Goal: Communication & Community: Share content

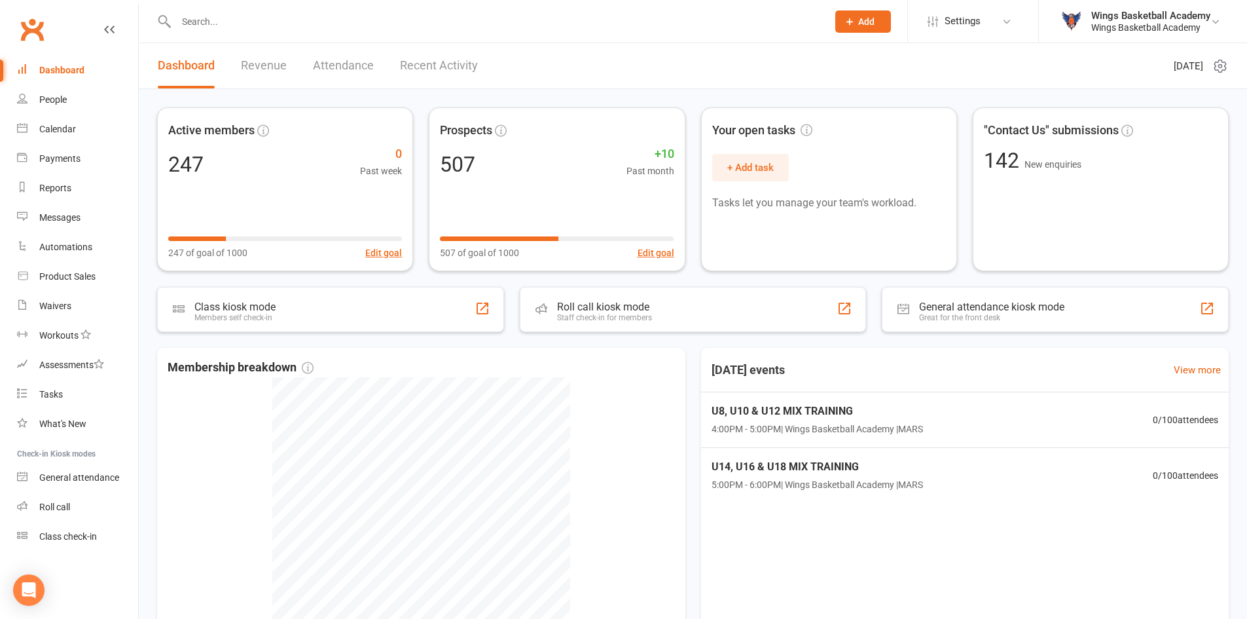
click at [255, 16] on input "text" at bounding box center [495, 21] width 646 height 18
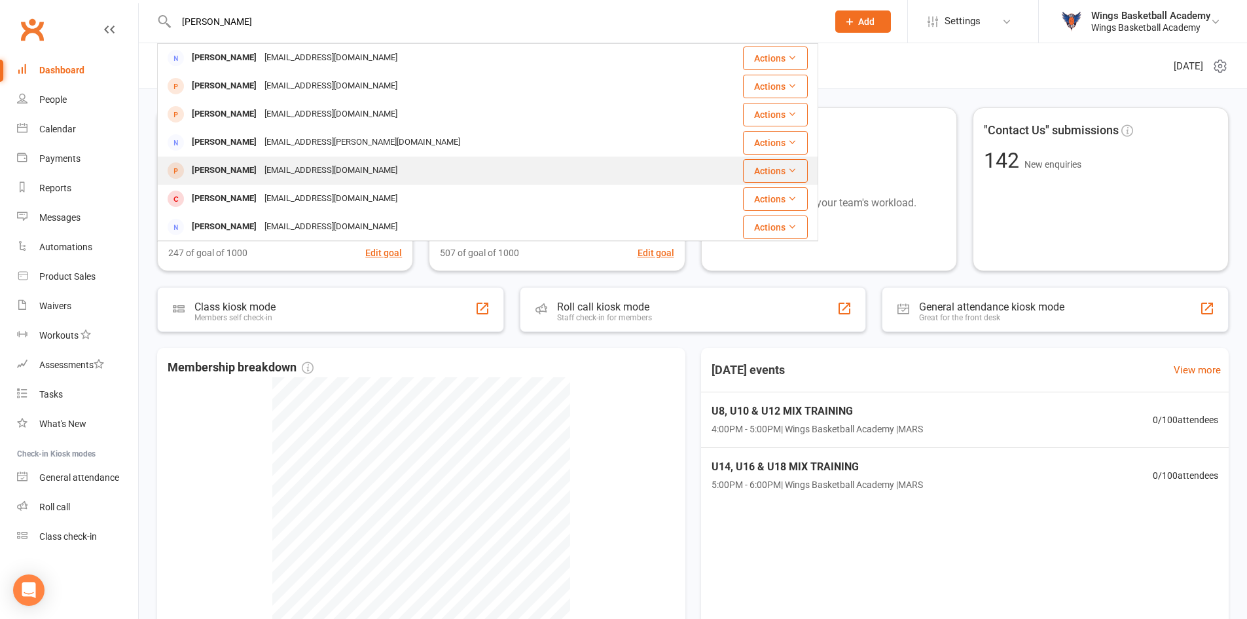
type input "[PERSON_NAME]"
click at [214, 171] on div "[PERSON_NAME]" at bounding box center [224, 170] width 73 height 19
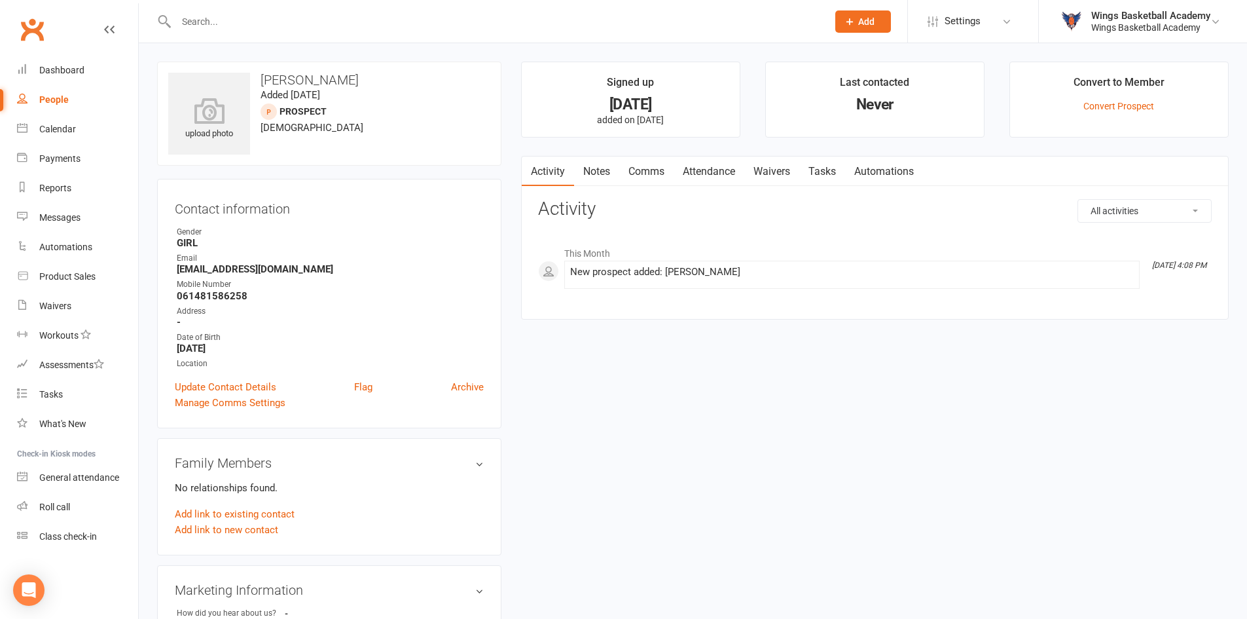
click at [636, 171] on link "Comms" at bounding box center [646, 171] width 54 height 30
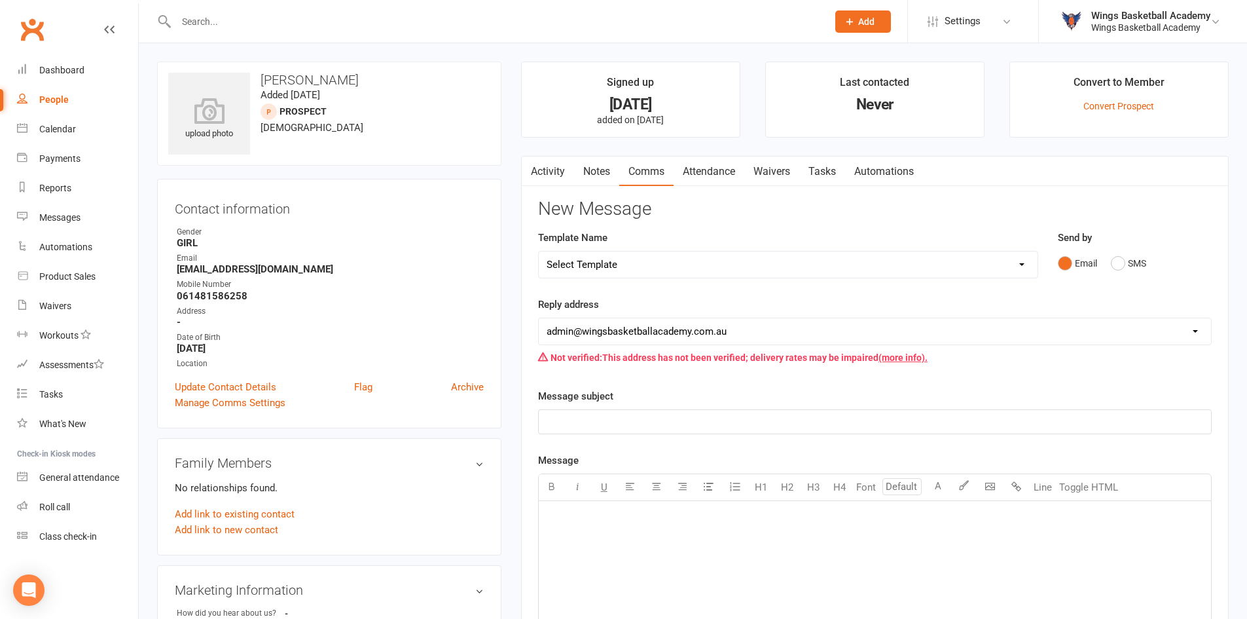
click at [549, 169] on link "Activity" at bounding box center [548, 171] width 52 height 30
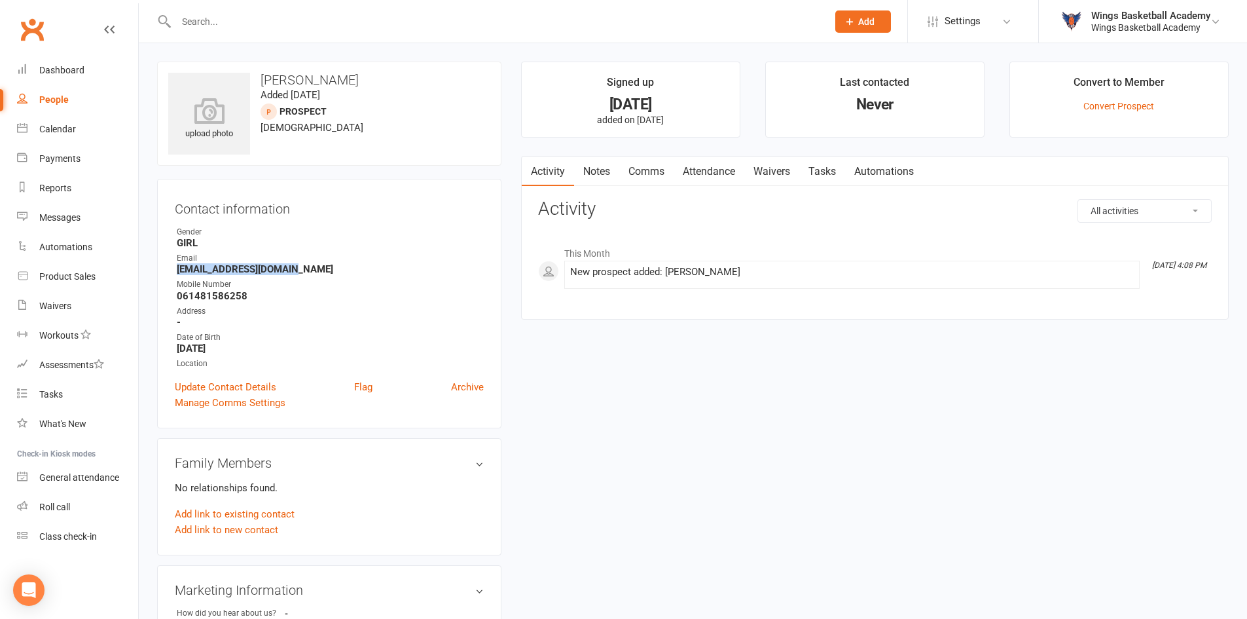
drag, startPoint x: 286, startPoint y: 268, endPoint x: 176, endPoint y: 267, distance: 110.0
click at [176, 267] on li "Email [EMAIL_ADDRESS][DOMAIN_NAME]" at bounding box center [329, 263] width 309 height 23
copy strong "[EMAIL_ADDRESS][DOMAIN_NAME]"
click at [208, 24] on input "text" at bounding box center [495, 21] width 646 height 18
paste input "[EMAIL_ADDRESS][DOMAIN_NAME]"
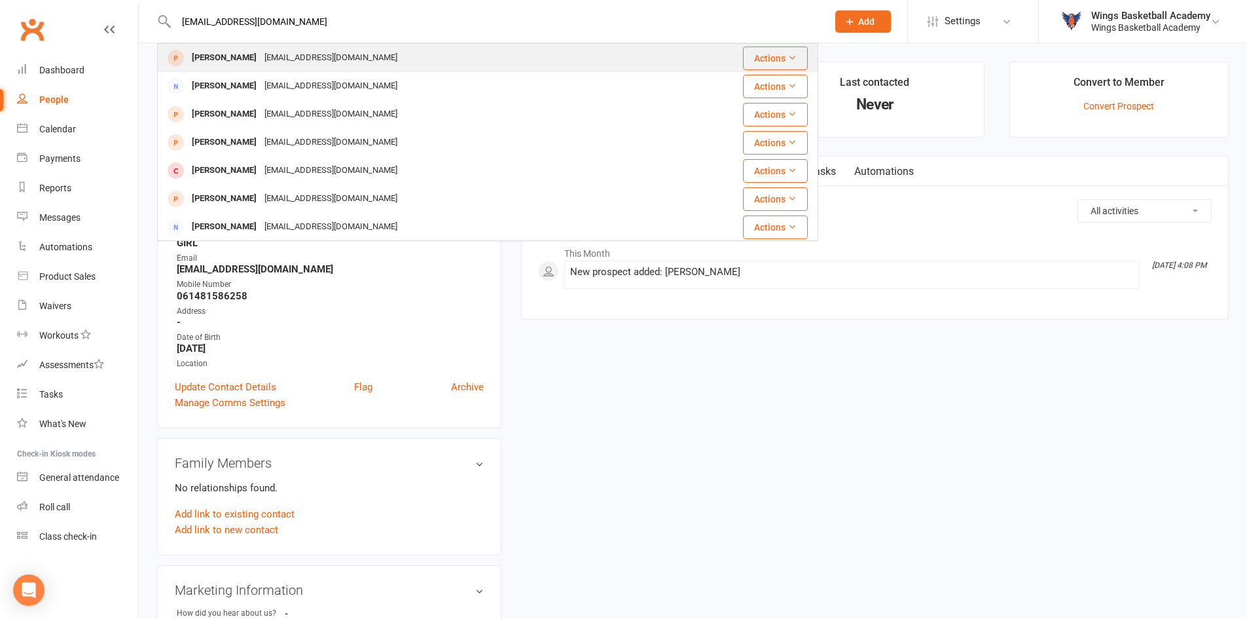
type input "[EMAIL_ADDRESS][DOMAIN_NAME]"
click at [791, 56] on button "Actions" at bounding box center [775, 58] width 65 height 24
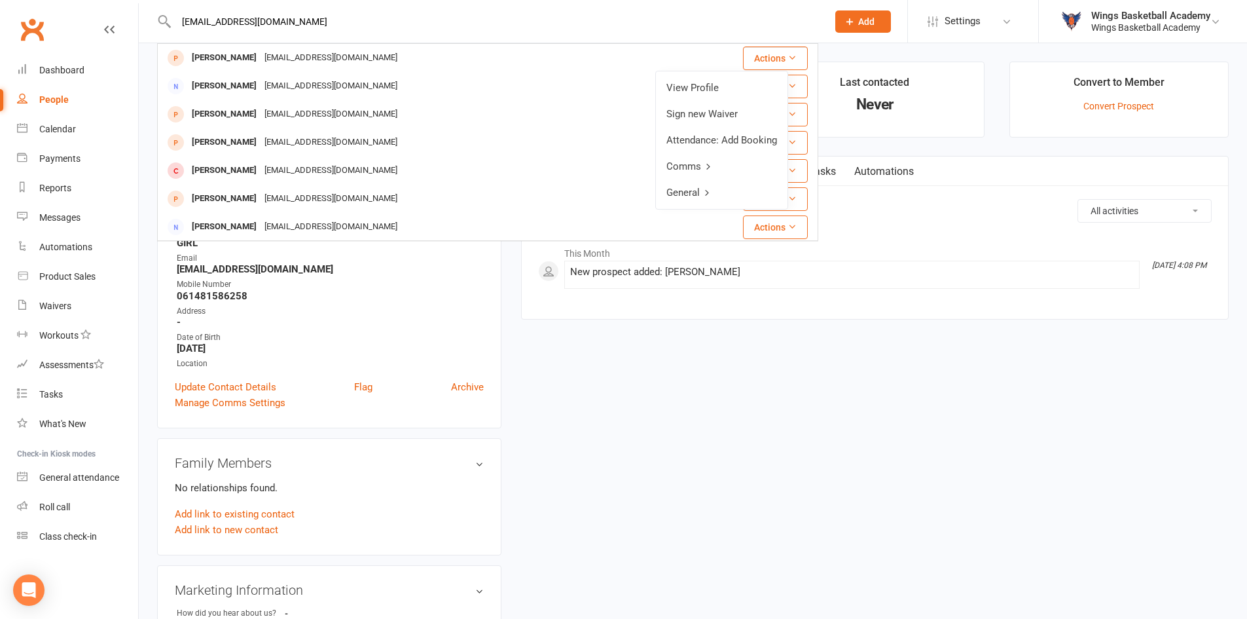
click at [511, 435] on div "upload photo [PERSON_NAME] Added [DATE] prospect [DEMOGRAPHIC_DATA] Contact inf…" at bounding box center [692, 445] width 1091 height 767
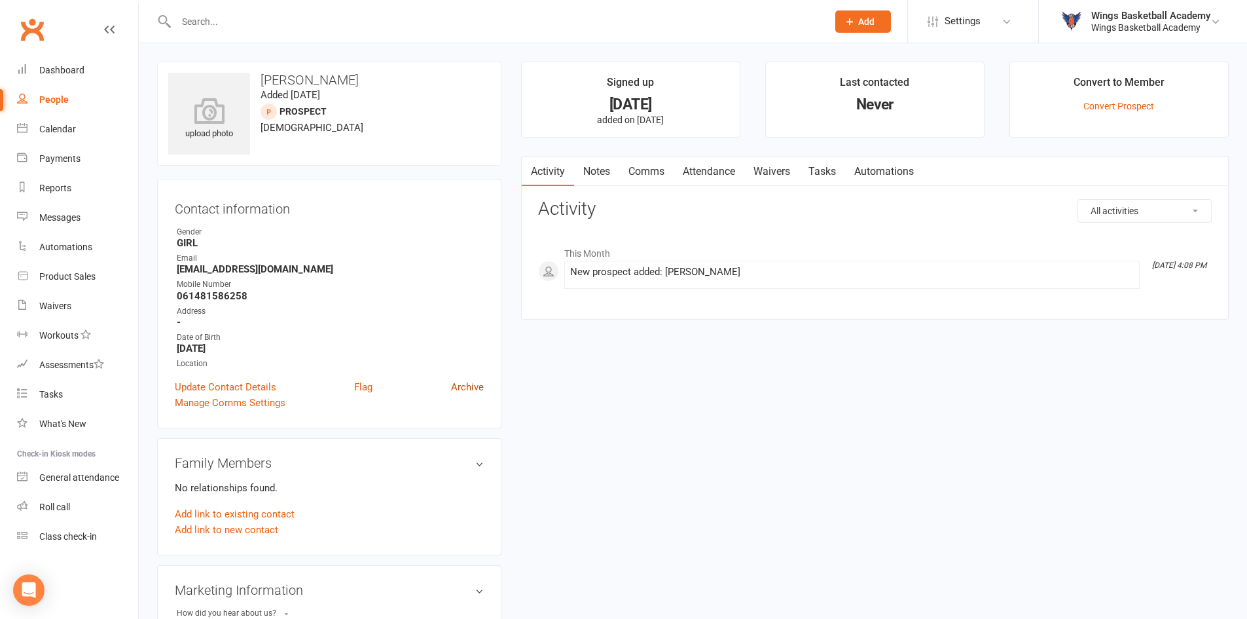
click at [468, 383] on link "Archive" at bounding box center [467, 387] width 33 height 16
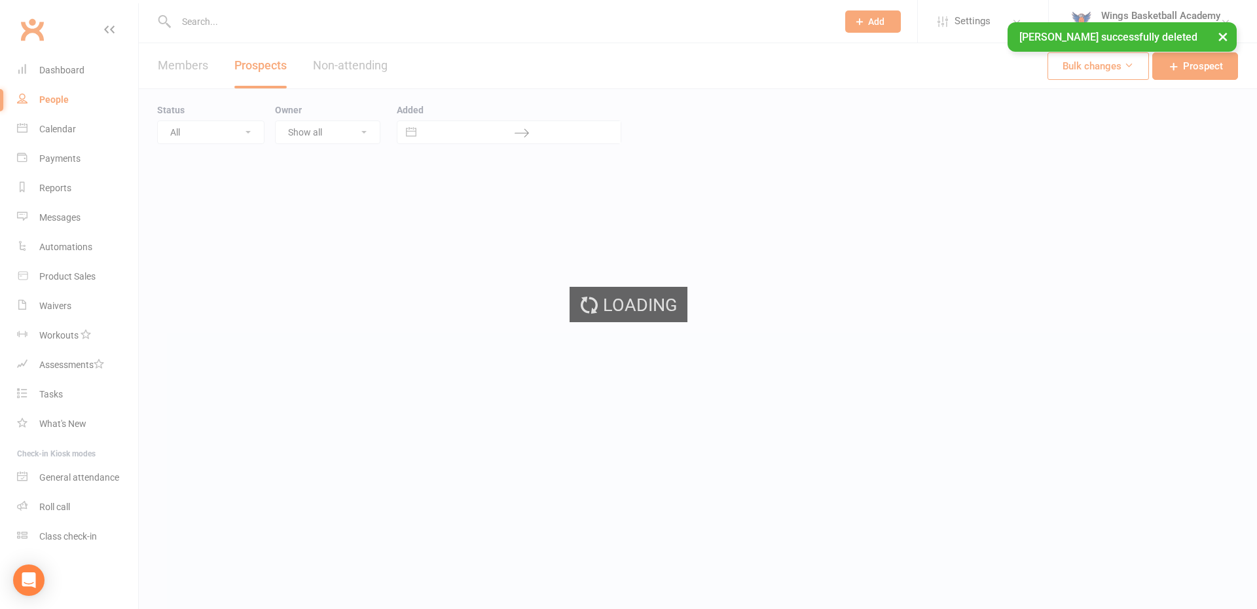
select select "100"
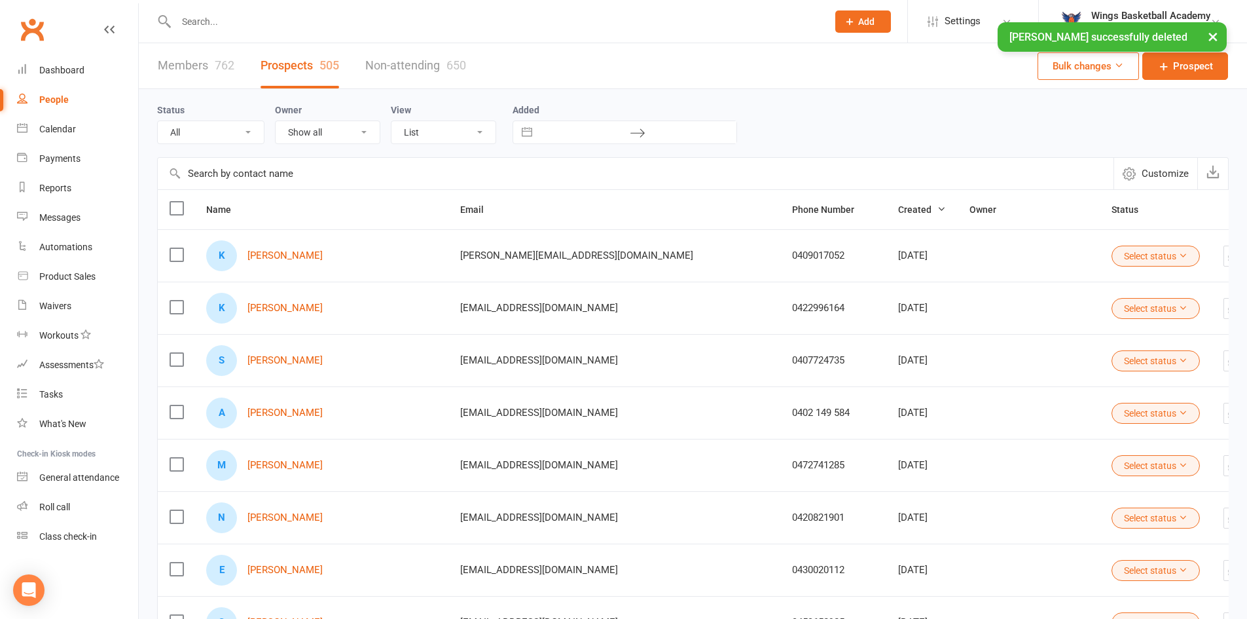
click at [228, 19] on input "text" at bounding box center [495, 21] width 646 height 18
paste input "[EMAIL_ADDRESS][DOMAIN_NAME]"
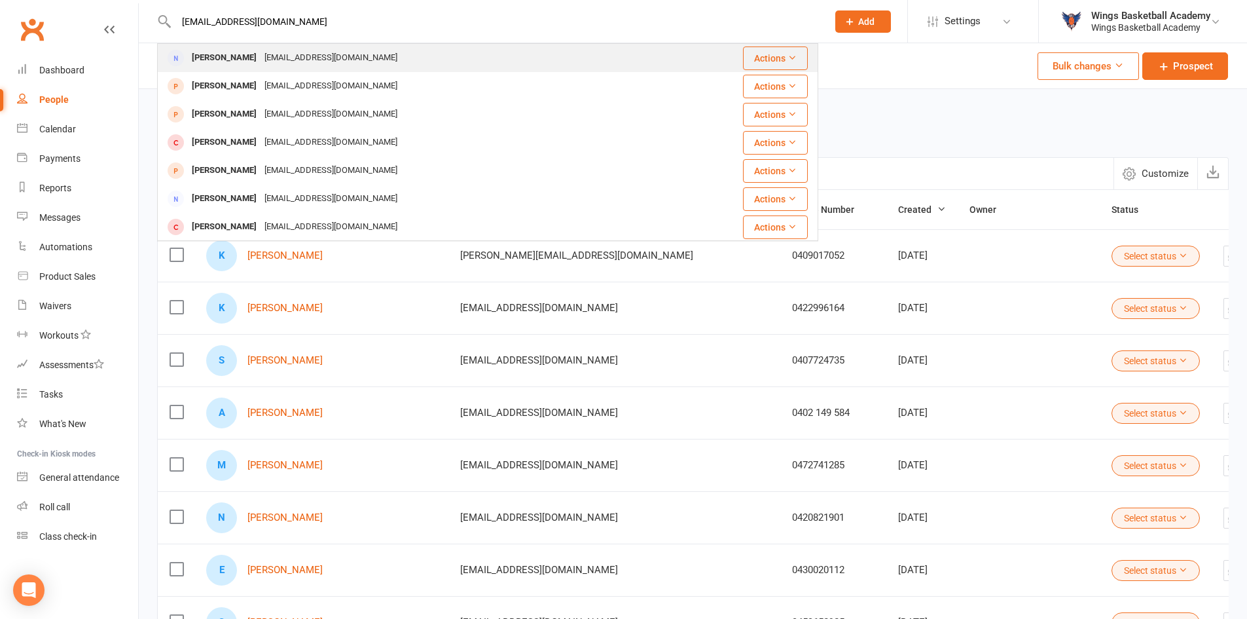
type input "[EMAIL_ADDRESS][DOMAIN_NAME]"
click at [228, 53] on div "[PERSON_NAME]" at bounding box center [224, 57] width 73 height 19
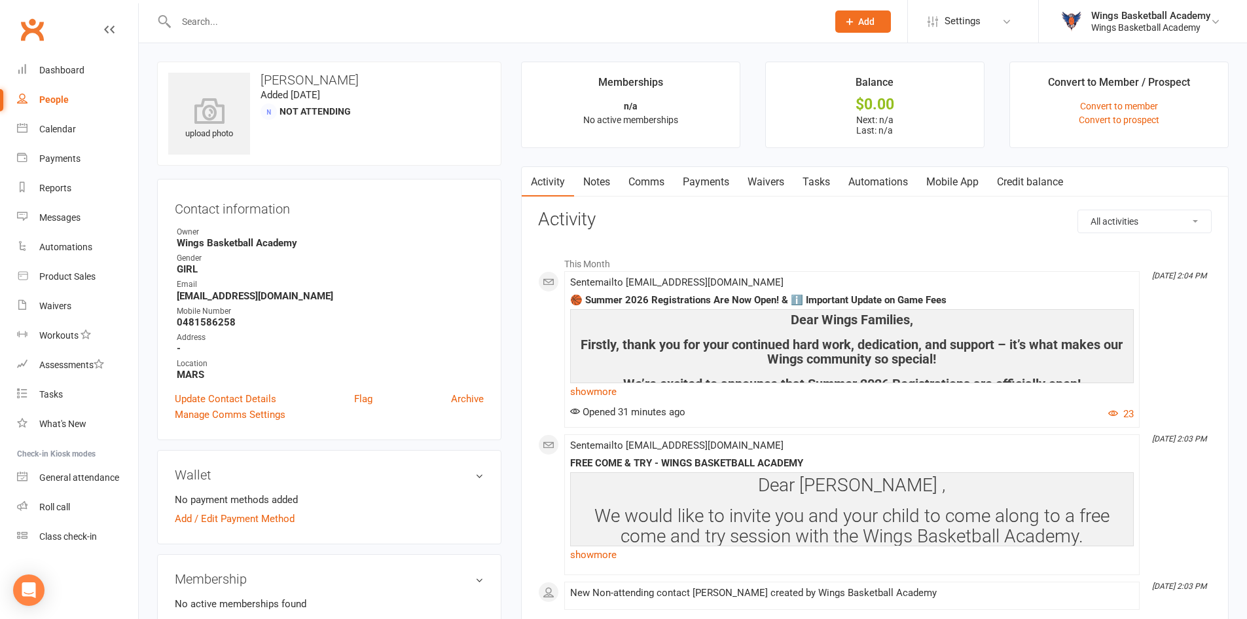
click at [648, 179] on link "Comms" at bounding box center [646, 182] width 54 height 30
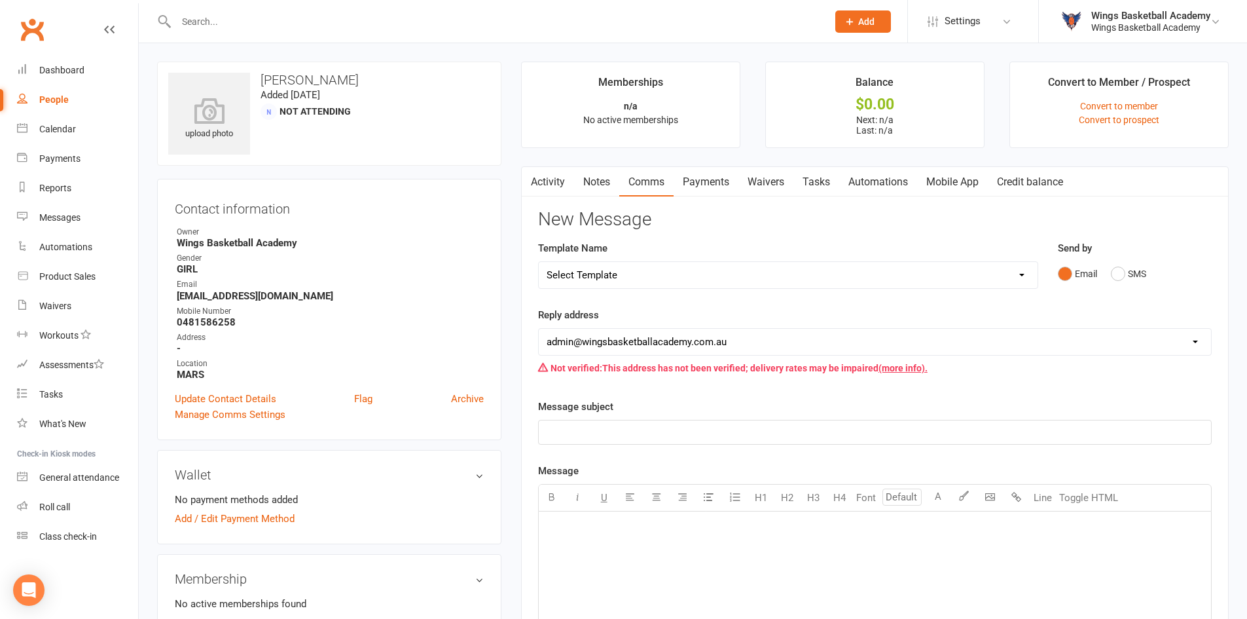
click at [624, 269] on select "Select Template [Email] 0 - COME & TRY [Email] 1 - UNIFORM ORDERING & SIZING [E…" at bounding box center [788, 275] width 499 height 26
select select "2"
click at [539, 262] on select "Select Template [Email] 0 - COME & TRY [Email] 1 - UNIFORM ORDERING & SIZING [E…" at bounding box center [788, 275] width 499 height 26
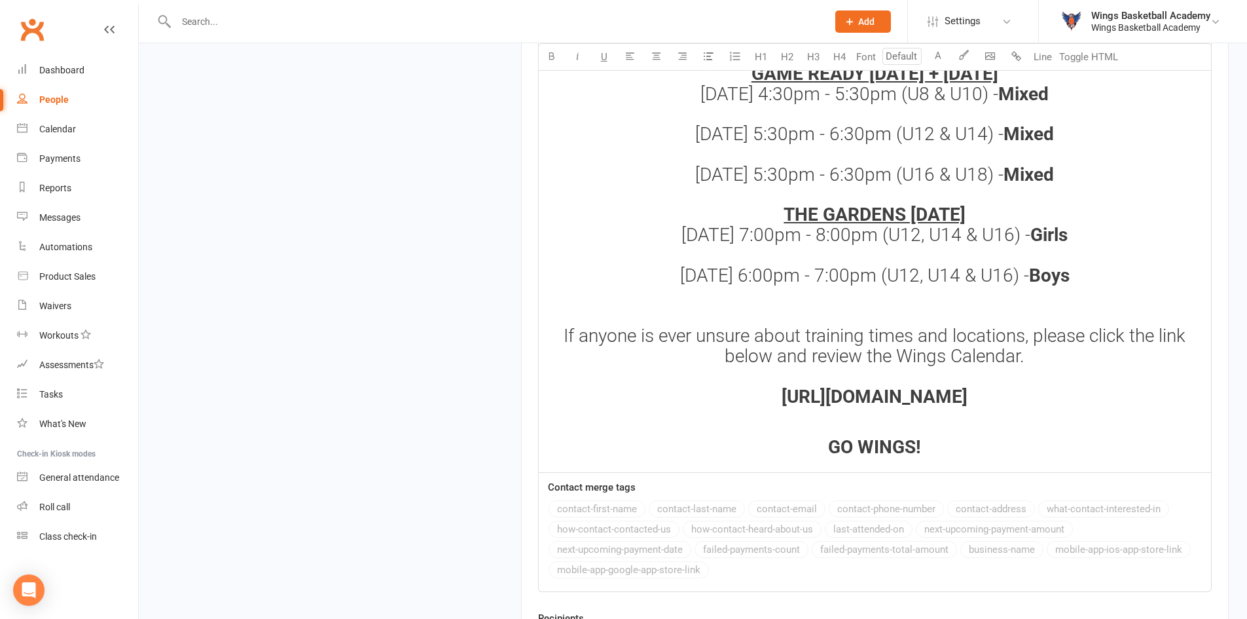
scroll to position [1873, 0]
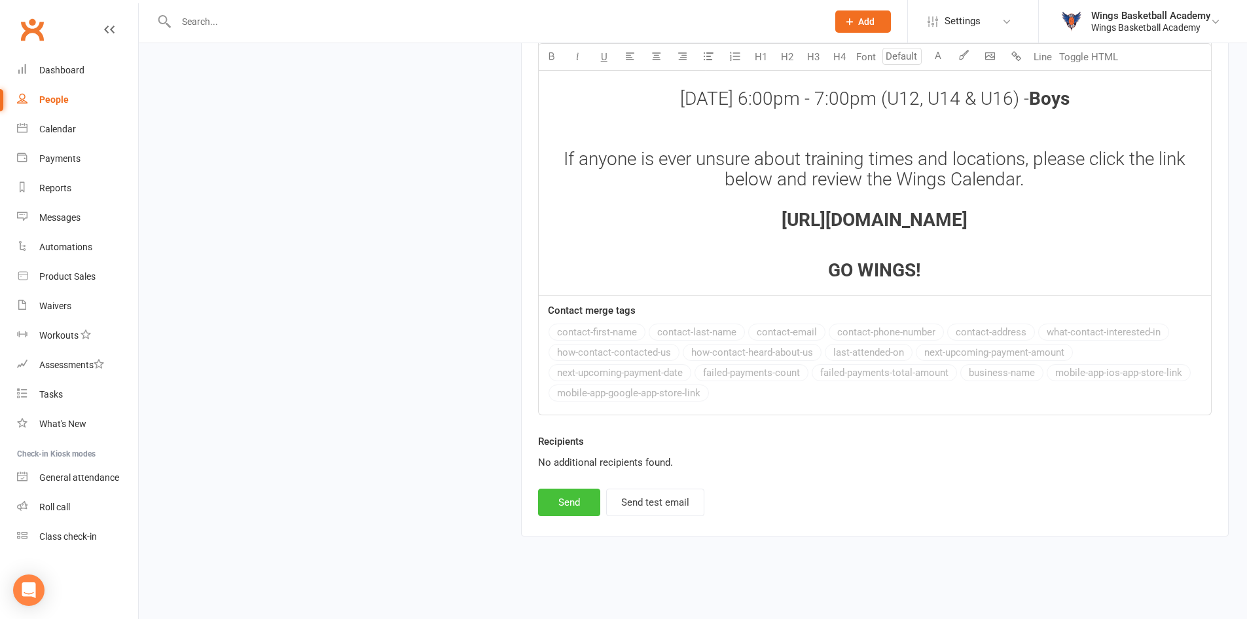
click at [571, 503] on button "Send" at bounding box center [569, 501] width 62 height 27
select select
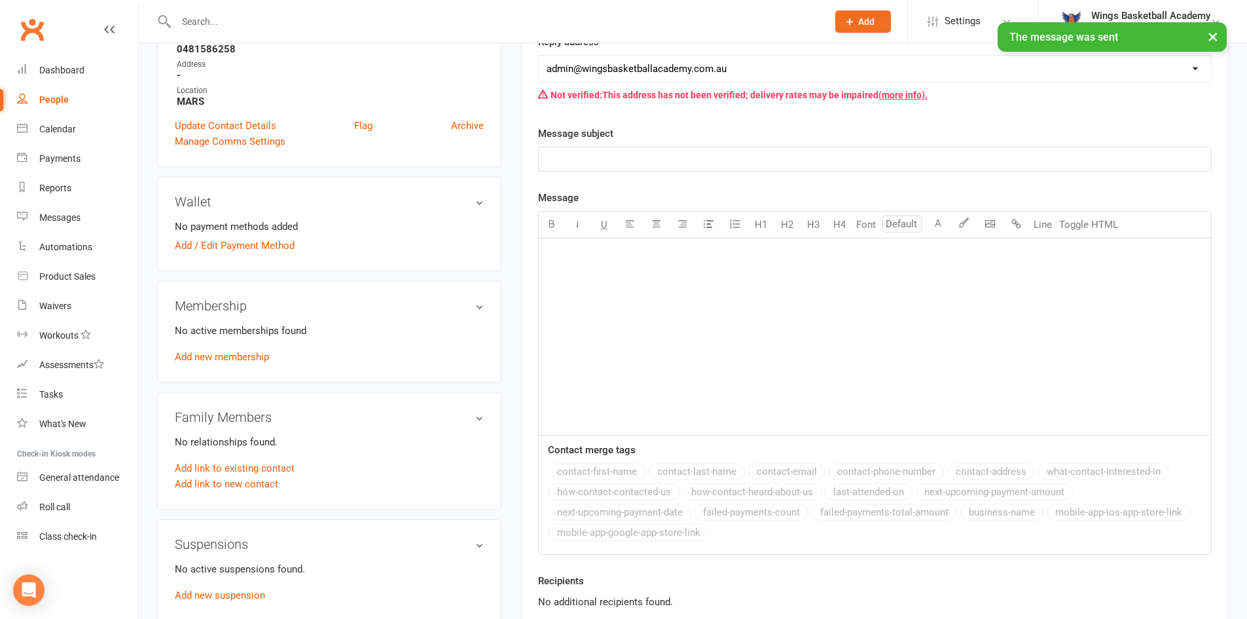
scroll to position [0, 0]
